Goal: Task Accomplishment & Management: Manage account settings

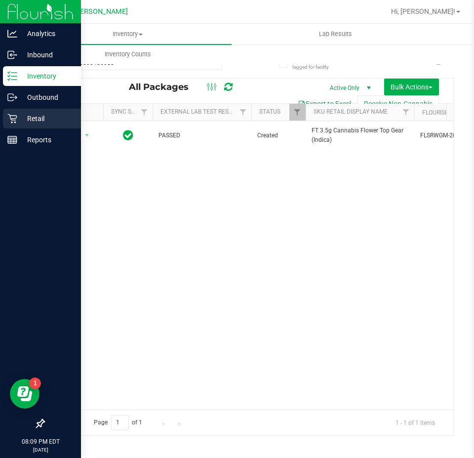
click at [17, 116] on div "Retail" at bounding box center [42, 119] width 78 height 20
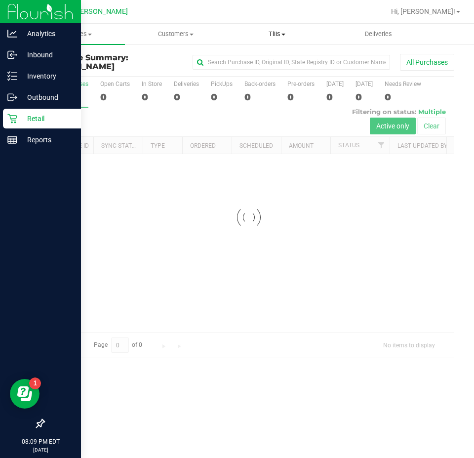
click at [274, 31] on span "Tills" at bounding box center [277, 34] width 100 height 9
click at [271, 58] on span "Manage tills" at bounding box center [259, 59] width 67 height 8
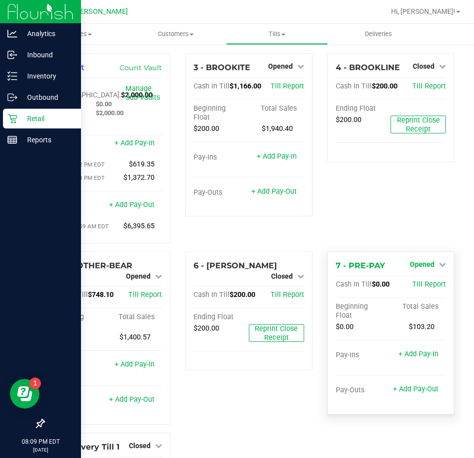
click at [420, 268] on span "Opened" at bounding box center [422, 264] width 25 height 8
click at [426, 285] on link "Close Till" at bounding box center [423, 285] width 27 height 8
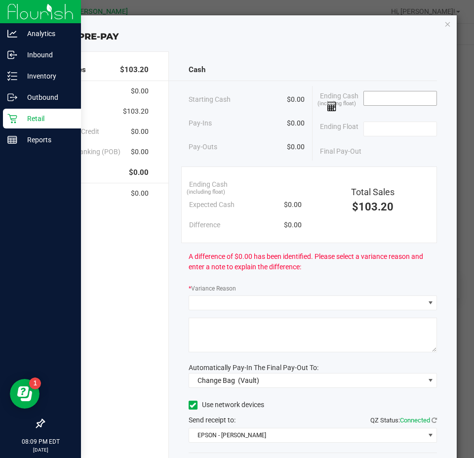
click at [379, 96] on input at bounding box center [400, 98] width 73 height 14
type input "$0.00"
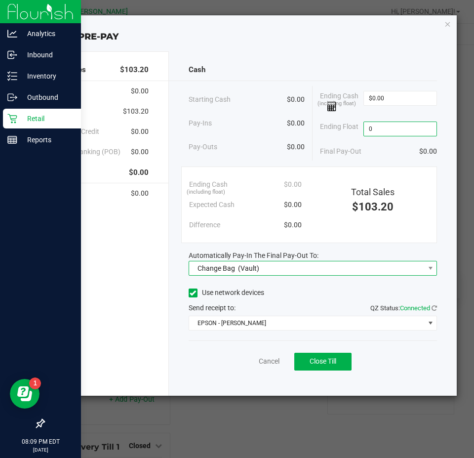
type input "$0.00"
click at [258, 265] on span "(Vault)" at bounding box center [248, 268] width 21 height 8
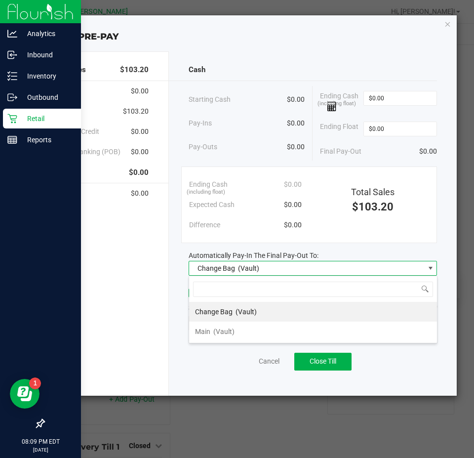
scroll to position [15, 248]
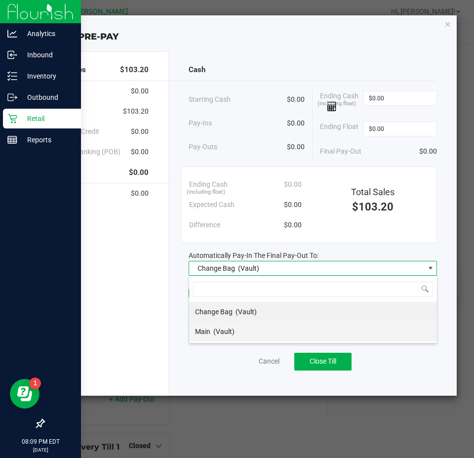
click at [250, 330] on li "Main (Vault)" at bounding box center [313, 332] width 248 height 20
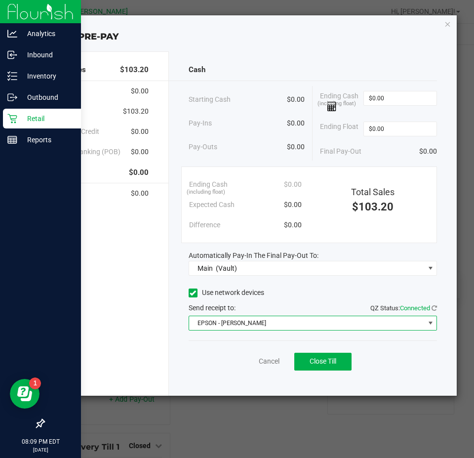
click at [247, 324] on span "EPSON - [PERSON_NAME]" at bounding box center [307, 323] width 236 height 14
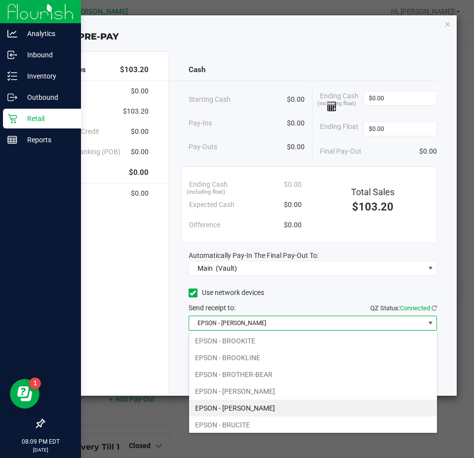
click at [247, 324] on span "EPSON - [PERSON_NAME]" at bounding box center [307, 323] width 236 height 14
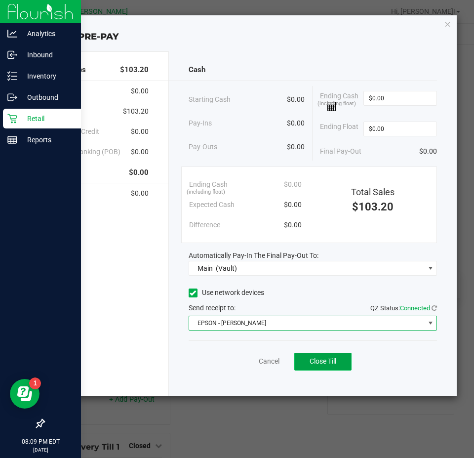
click at [328, 355] on button "Close Till" at bounding box center [322, 362] width 57 height 18
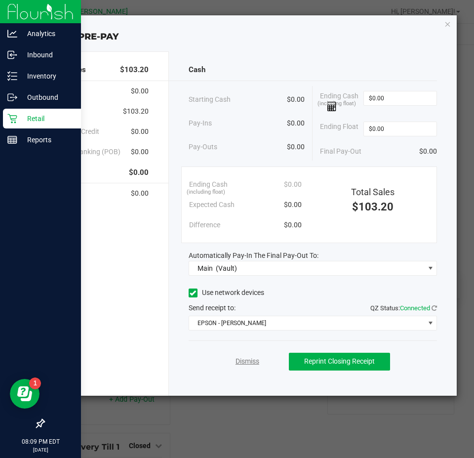
click at [244, 361] on link "Dismiss" at bounding box center [248, 361] width 24 height 10
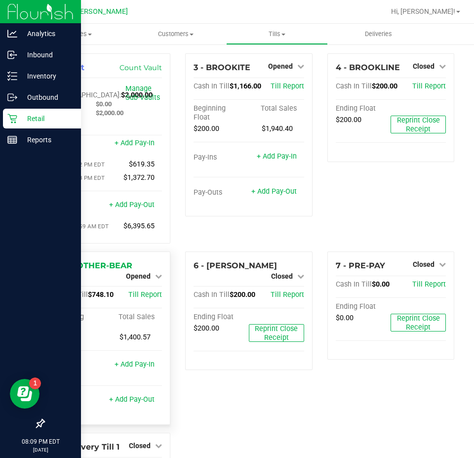
click at [143, 278] on span "Opened" at bounding box center [138, 276] width 25 height 8
click at [143, 281] on div "Close Till" at bounding box center [140, 285] width 74 height 27
click at [145, 286] on link "Close Till" at bounding box center [139, 285] width 27 height 8
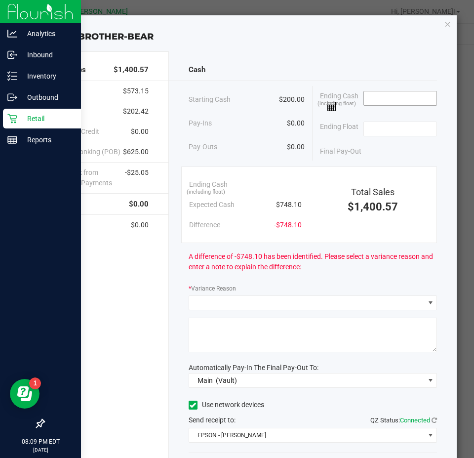
click at [380, 99] on input at bounding box center [400, 98] width 73 height 14
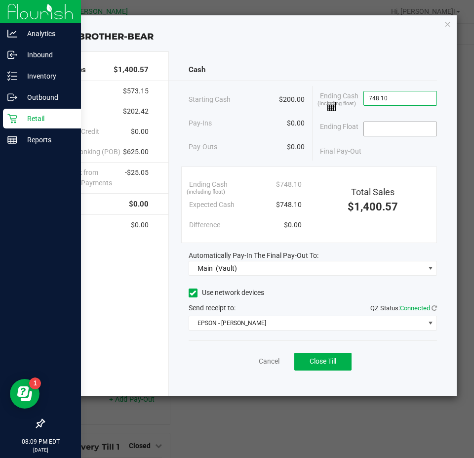
type input "$748.10"
drag, startPoint x: 417, startPoint y: 125, endPoint x: 414, endPoint y: 116, distance: 9.4
click at [417, 125] on input at bounding box center [400, 129] width 73 height 14
type input "$200.00"
click at [318, 361] on span "Close Till" at bounding box center [323, 361] width 27 height 8
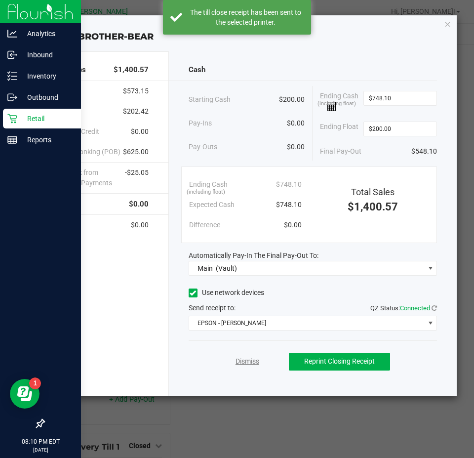
click at [246, 360] on link "Dismiss" at bounding box center [248, 361] width 24 height 10
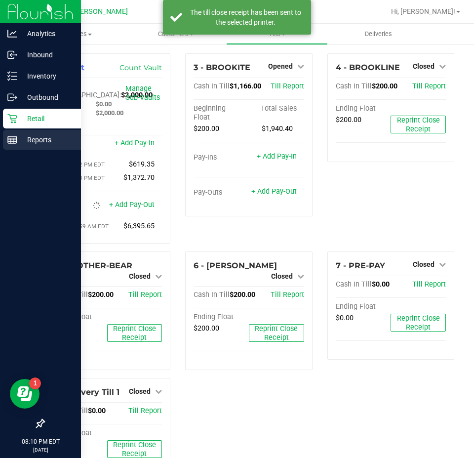
click at [9, 142] on line at bounding box center [12, 142] width 9 height 0
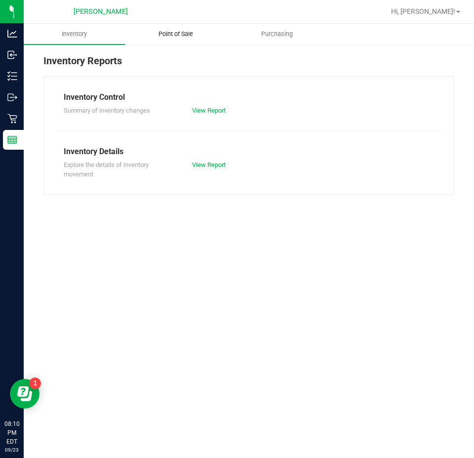
click at [191, 29] on uib-tab-heading "Point of Sale" at bounding box center [175, 34] width 100 height 20
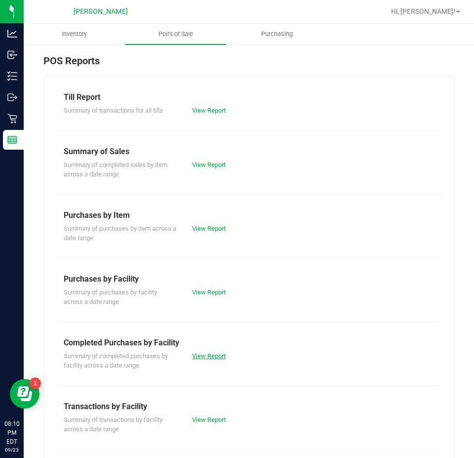
click at [208, 357] on link "View Report" at bounding box center [209, 355] width 34 height 7
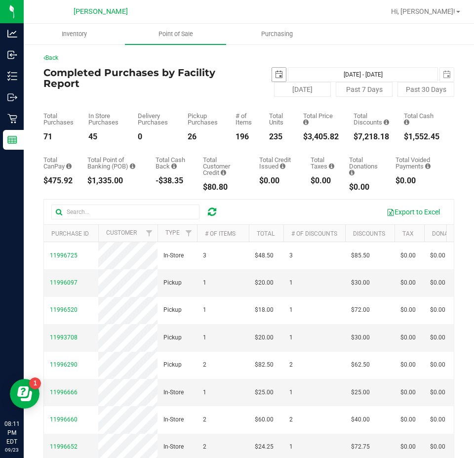
click at [278, 74] on span "select" at bounding box center [279, 75] width 8 height 8
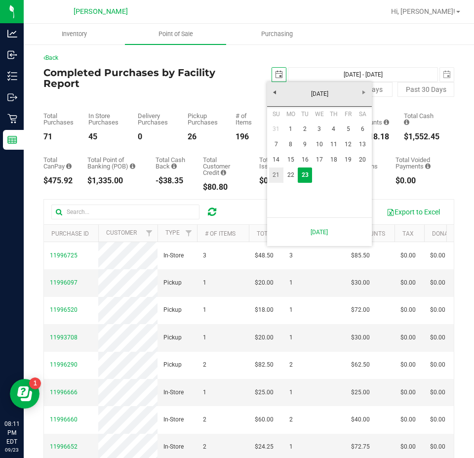
click at [274, 172] on link "21" at bounding box center [276, 174] width 14 height 15
type input "[DATE]"
type input "[DATE] - [DATE]"
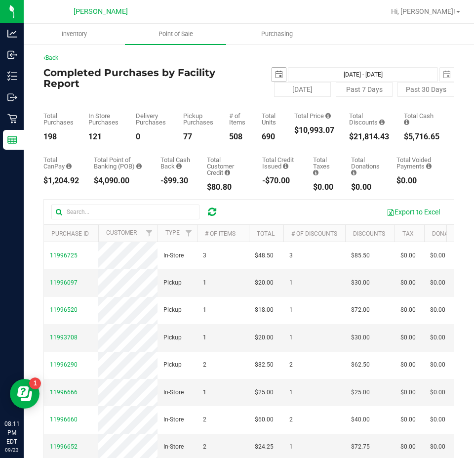
click at [275, 76] on span "select" at bounding box center [279, 75] width 8 height 8
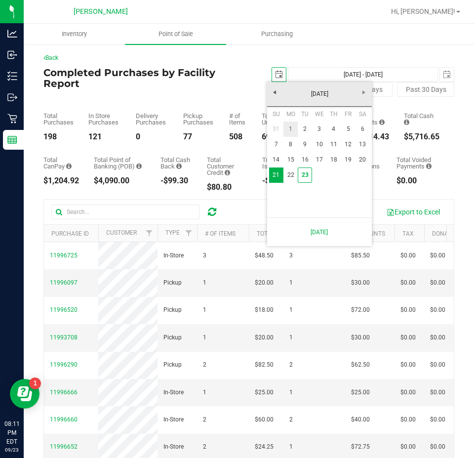
click at [287, 134] on link "1" at bounding box center [291, 129] width 14 height 15
type input "[DATE]"
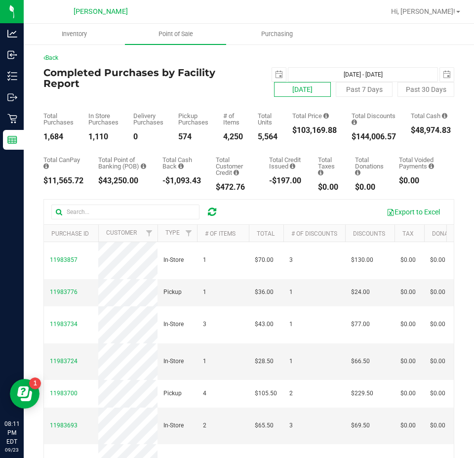
click at [290, 85] on button "[DATE]" at bounding box center [302, 89] width 57 height 15
type input "[DATE] - [DATE]"
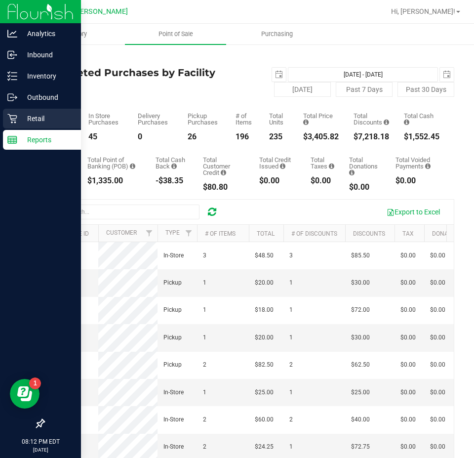
click at [18, 110] on div "Retail" at bounding box center [42, 119] width 78 height 20
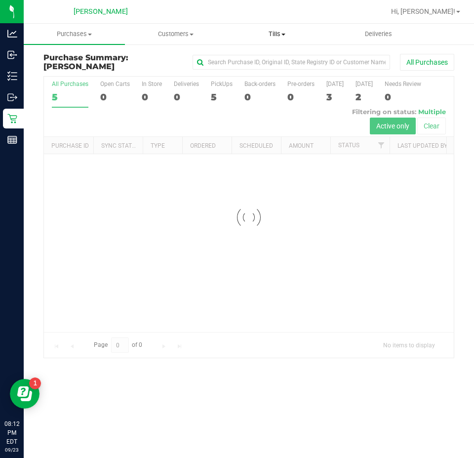
click at [271, 33] on span "Tills" at bounding box center [277, 34] width 100 height 9
click at [271, 57] on span "Manage tills" at bounding box center [259, 59] width 67 height 8
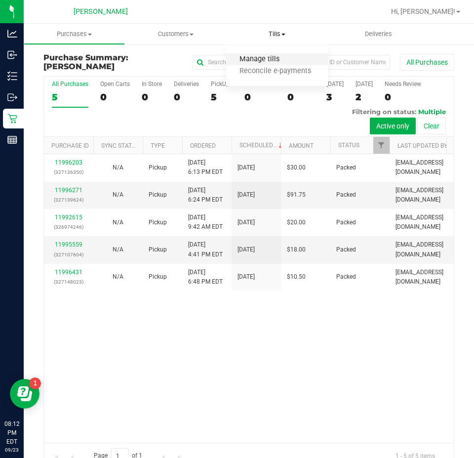
click at [271, 59] on span "Manage tills" at bounding box center [259, 59] width 67 height 8
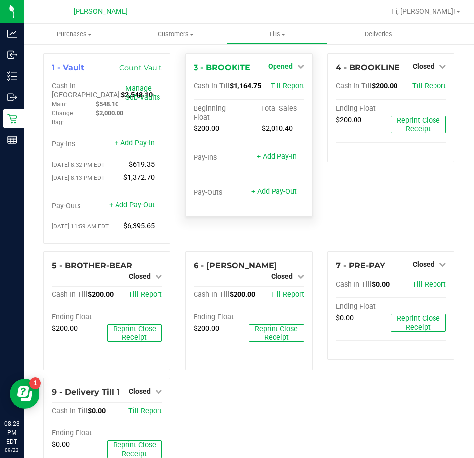
click at [275, 65] on span "Opened" at bounding box center [280, 66] width 25 height 8
click at [281, 88] on link "Close Till" at bounding box center [281, 87] width 27 height 8
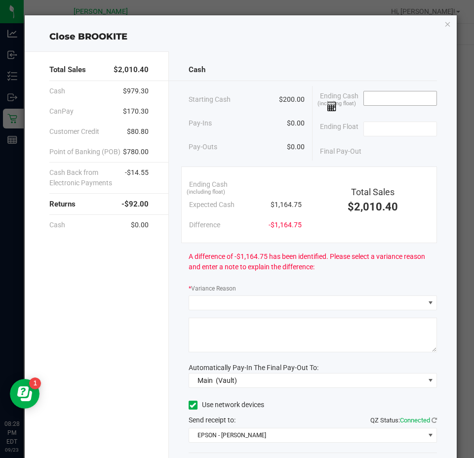
click at [386, 100] on input at bounding box center [400, 98] width 73 height 14
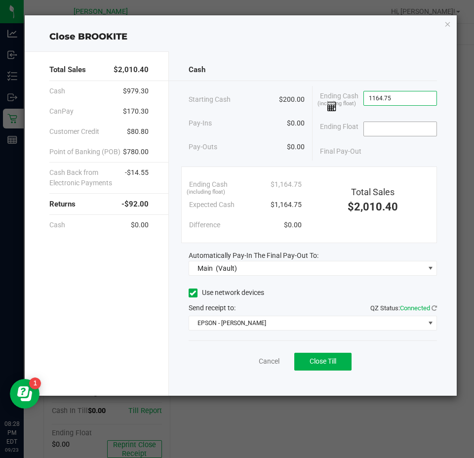
type input "$1,164.75"
click at [394, 133] on input at bounding box center [400, 129] width 73 height 14
type input "$200.00"
click at [379, 154] on div "Final Pay-Out $964.75" at bounding box center [378, 151] width 117 height 20
click at [335, 361] on span "Close Till" at bounding box center [323, 361] width 27 height 8
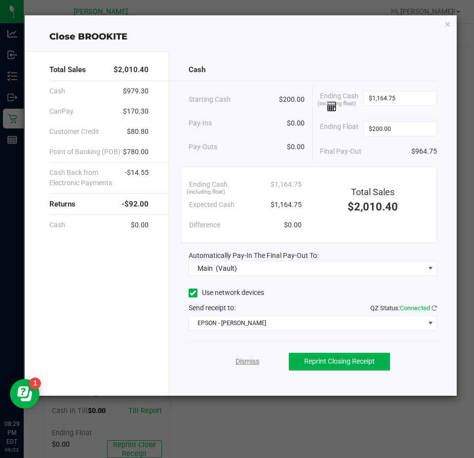
click at [251, 363] on link "Dismiss" at bounding box center [248, 361] width 24 height 10
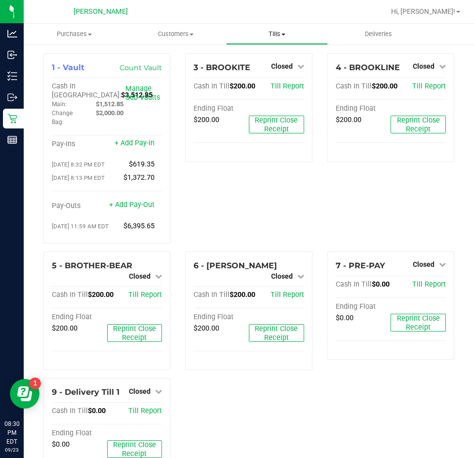
click at [282, 32] on span "Tills" at bounding box center [277, 34] width 100 height 9
click at [277, 73] on span "Reconcile e-payments" at bounding box center [275, 71] width 98 height 8
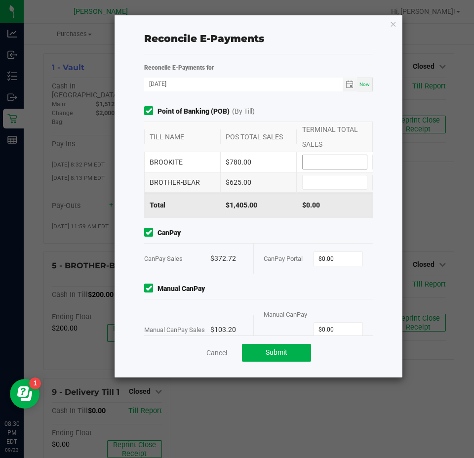
click at [320, 160] on input at bounding box center [335, 162] width 64 height 14
type input "$780.00"
type input "$625.00"
type input "$372.72"
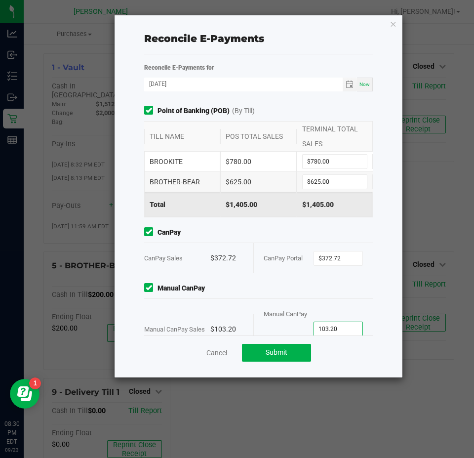
type input "$103.20"
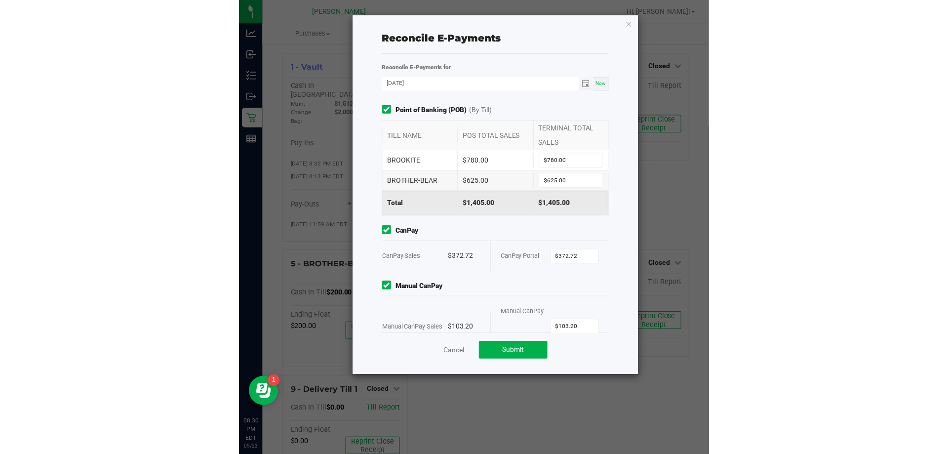
scroll to position [33, 0]
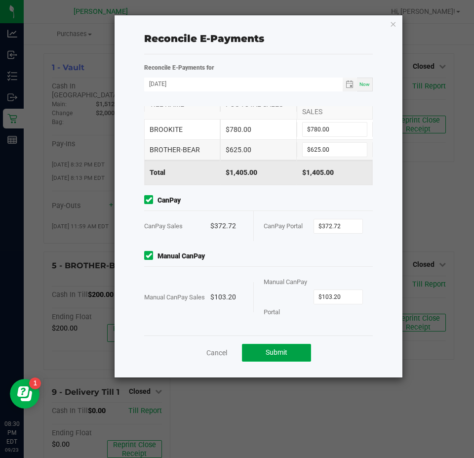
click at [289, 360] on button "Submit" at bounding box center [276, 353] width 69 height 18
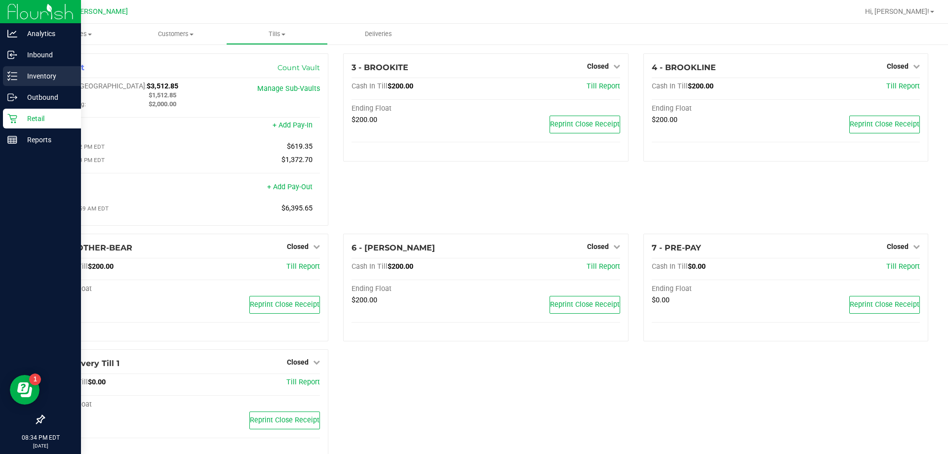
click at [16, 77] on icon at bounding box center [12, 76] width 10 height 10
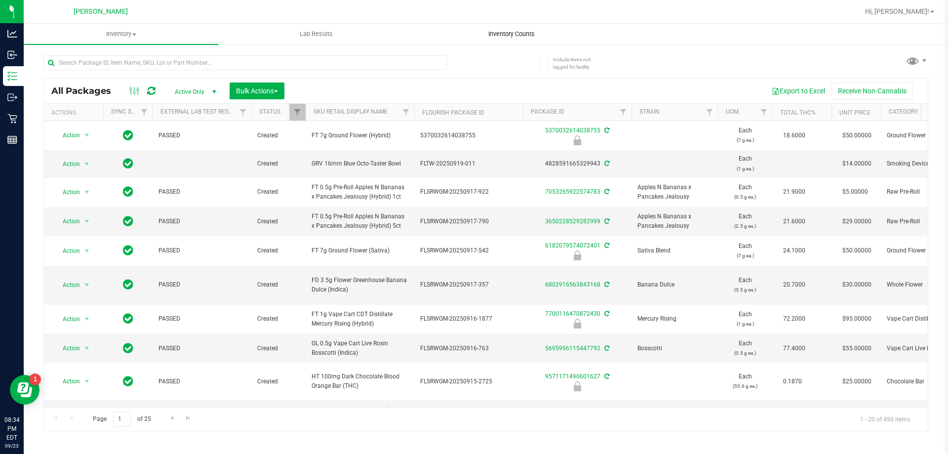
click at [474, 37] on span "Inventory Counts" at bounding box center [511, 34] width 73 height 9
